Goal: Task Accomplishment & Management: Manage account settings

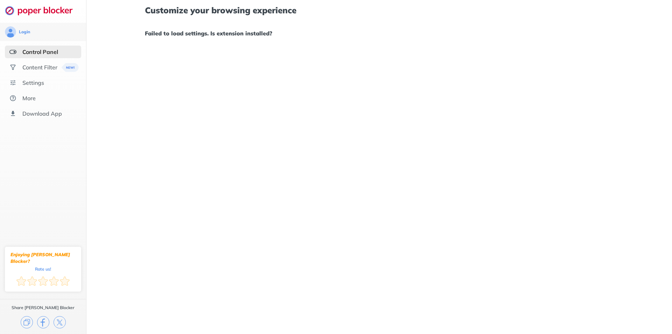
click at [52, 58] on div "Control Panel" at bounding box center [43, 52] width 76 height 13
click at [52, 52] on div "Control Panel" at bounding box center [40, 51] width 36 height 7
click at [48, 66] on div "Content Filter" at bounding box center [39, 67] width 35 height 7
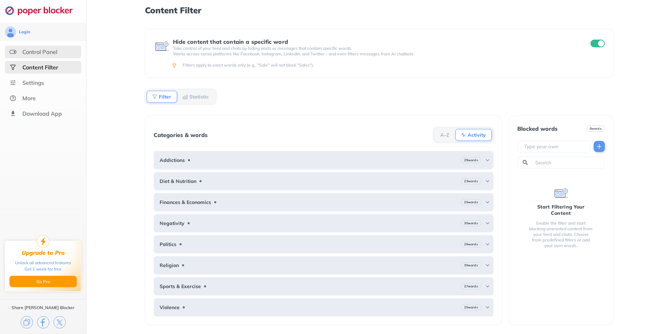
click at [42, 54] on div "Control Panel" at bounding box center [39, 51] width 35 height 7
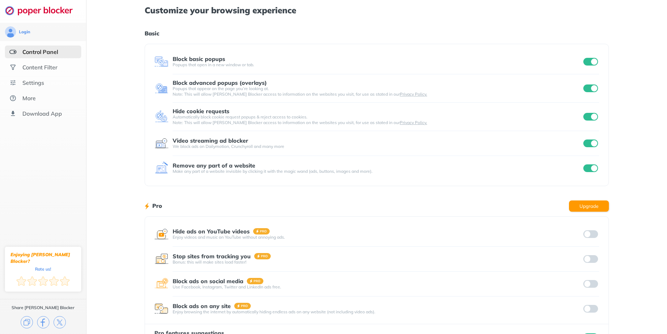
click at [596, 60] on input "checkbox" at bounding box center [590, 62] width 15 height 8
click at [589, 86] on input "checkbox" at bounding box center [590, 88] width 15 height 8
click at [592, 60] on input "checkbox" at bounding box center [590, 62] width 15 height 8
drag, startPoint x: 586, startPoint y: 90, endPoint x: 534, endPoint y: 19, distance: 87.4
click at [585, 89] on input "checkbox" at bounding box center [590, 88] width 15 height 8
